Goal: Task Accomplishment & Management: Manage account settings

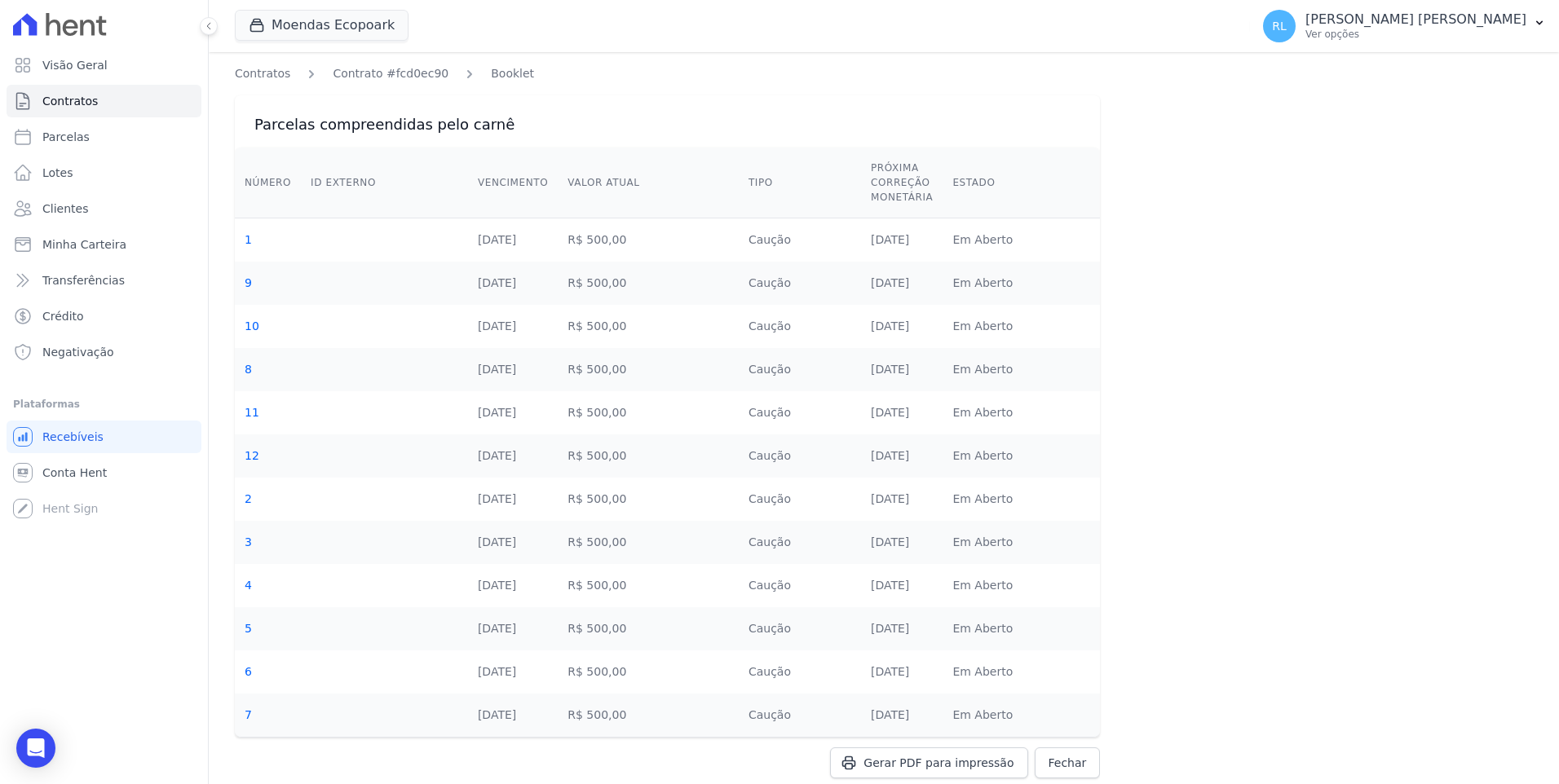
scroll to position [40, 0]
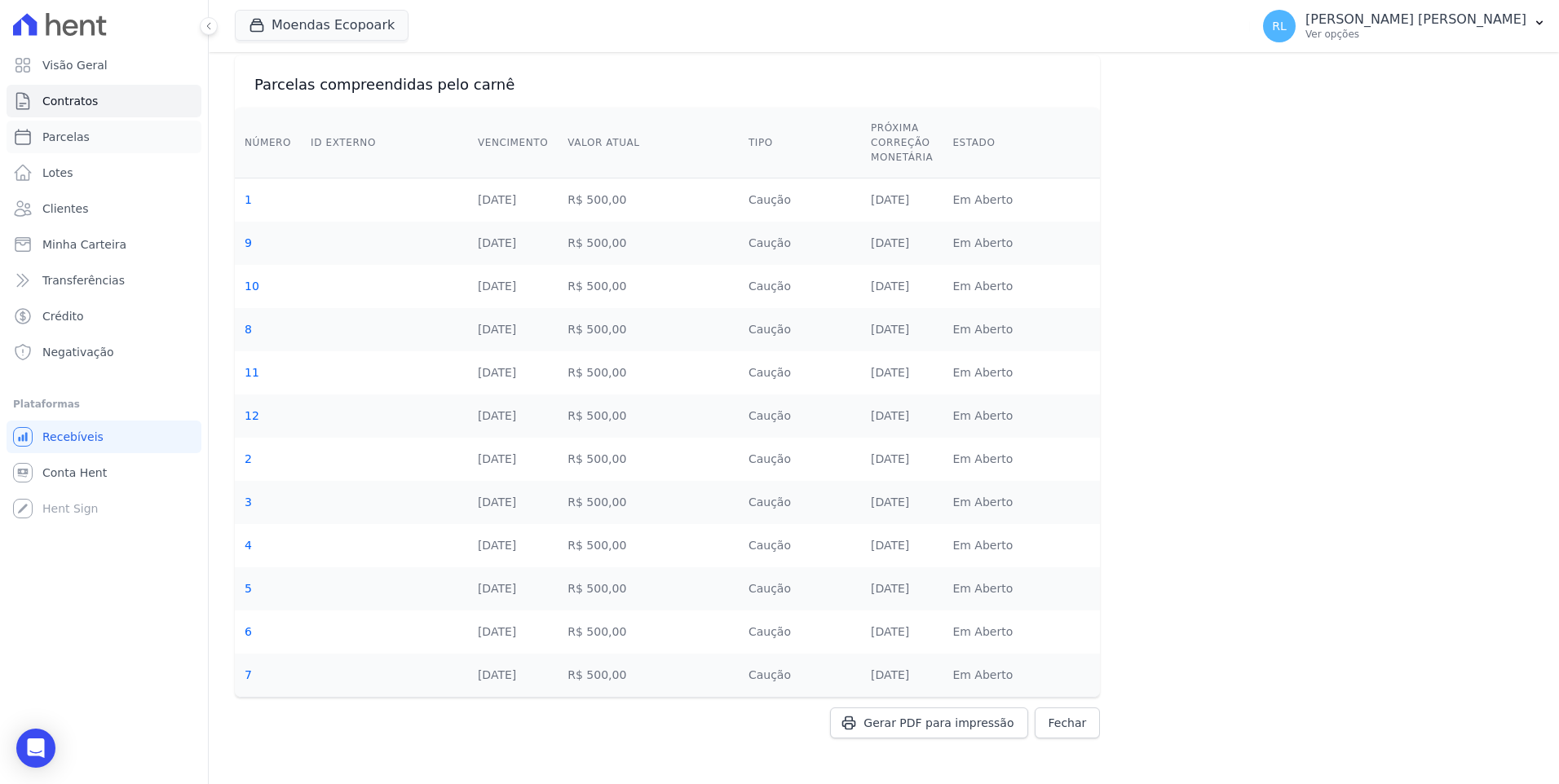
click at [93, 135] on link "Parcelas" at bounding box center [103, 137] width 194 height 33
select select
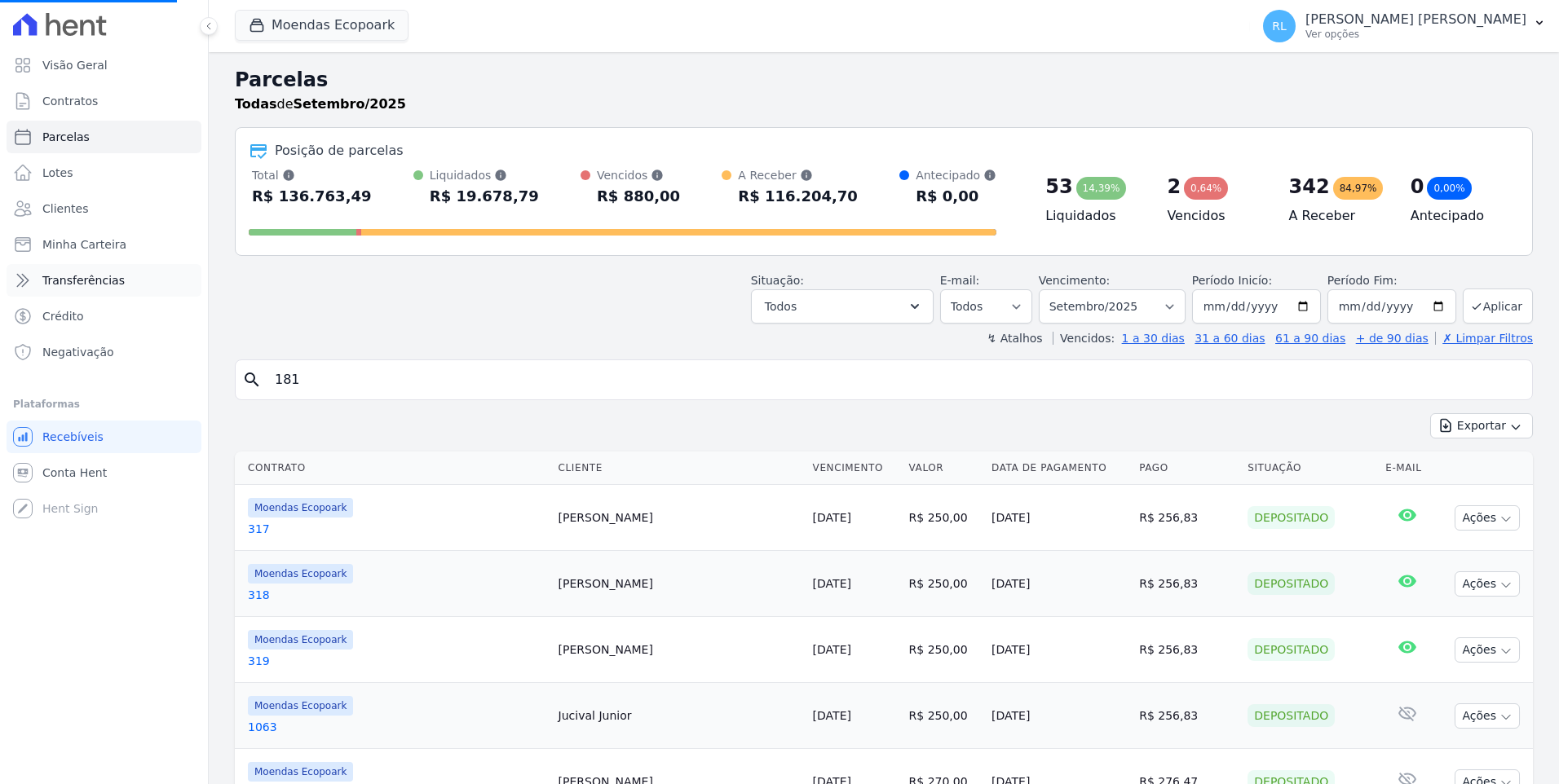
select select
click at [136, 277] on link "Transferências" at bounding box center [103, 280] width 194 height 33
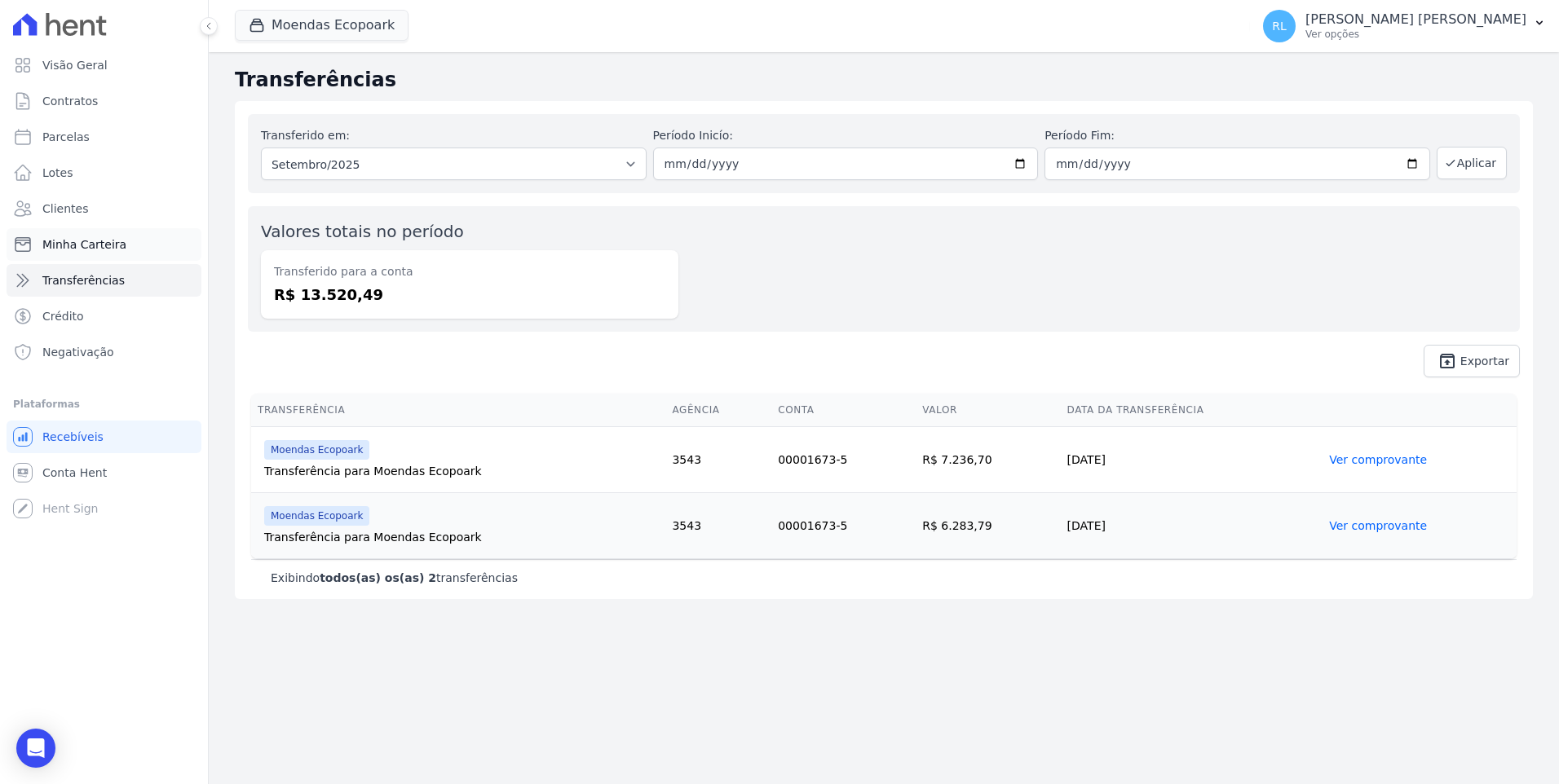
click at [104, 250] on span "Minha Carteira" at bounding box center [84, 244] width 84 height 16
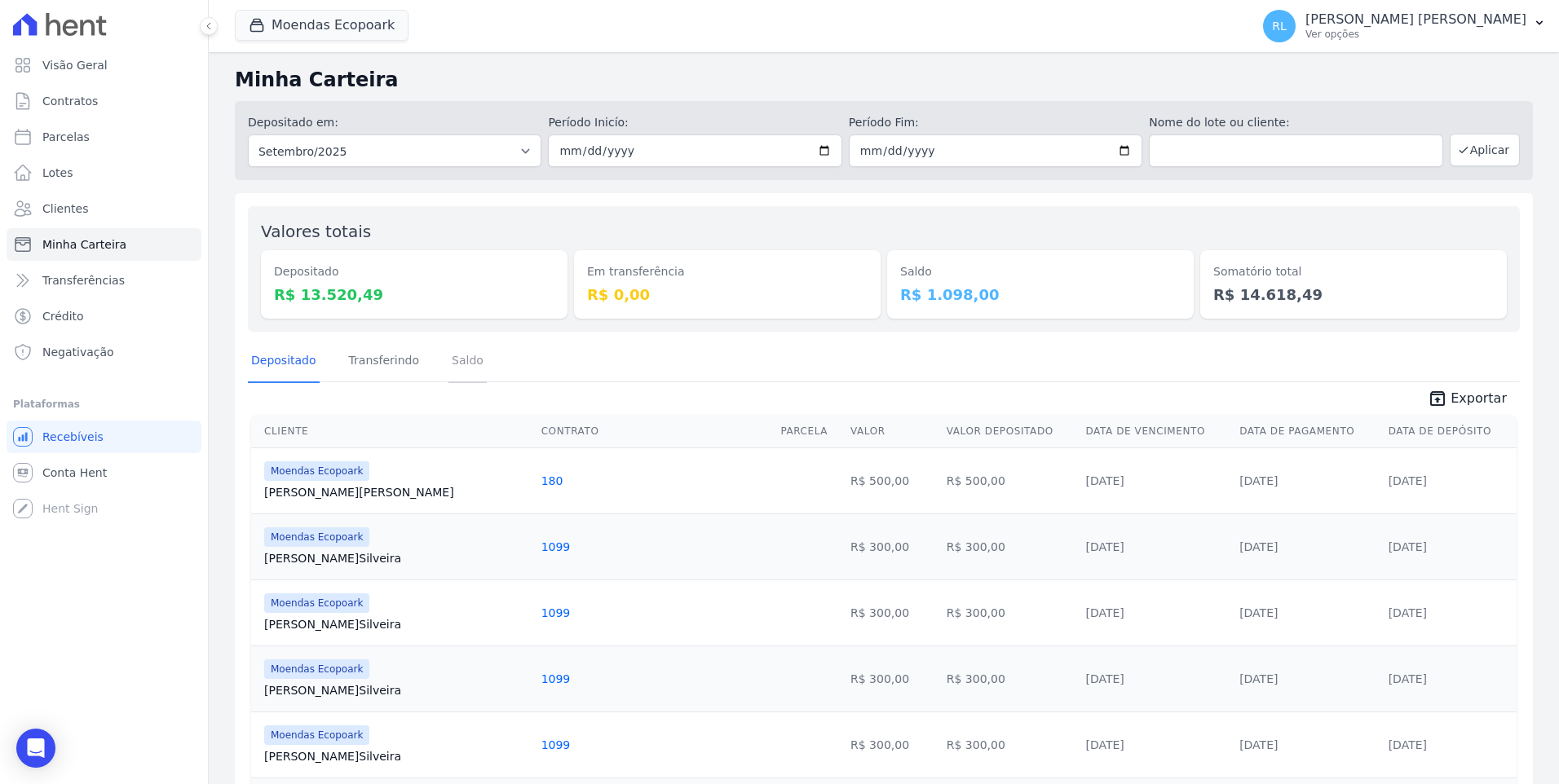
click at [449, 370] on link "Saldo" at bounding box center [468, 362] width 38 height 43
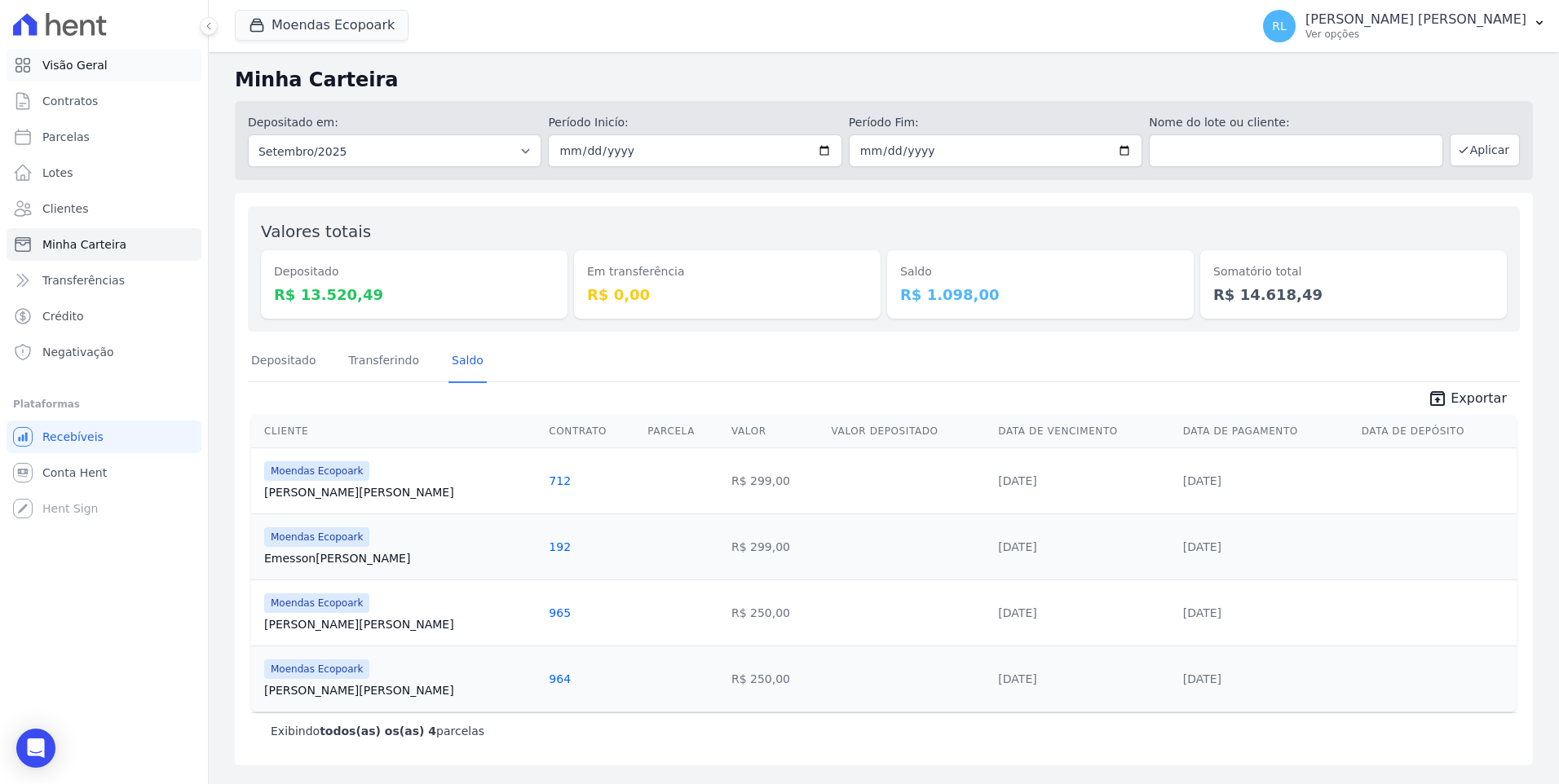
click at [100, 66] on link "Visão Geral" at bounding box center [103, 65] width 194 height 33
